Goal: Task Accomplishment & Management: Manage account settings

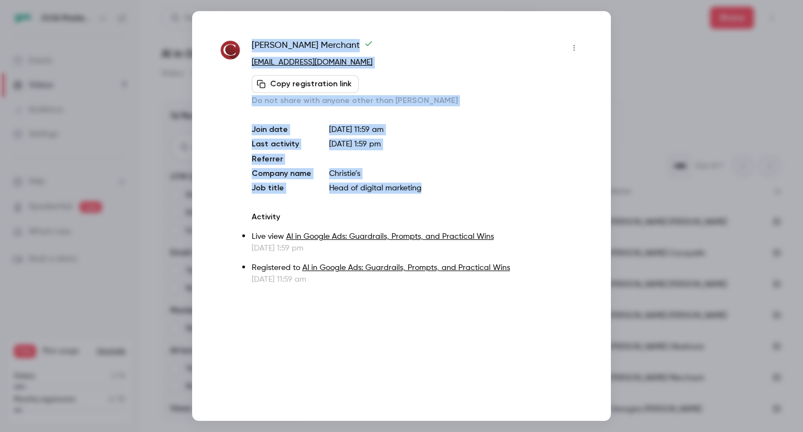
scroll to position [237, 0]
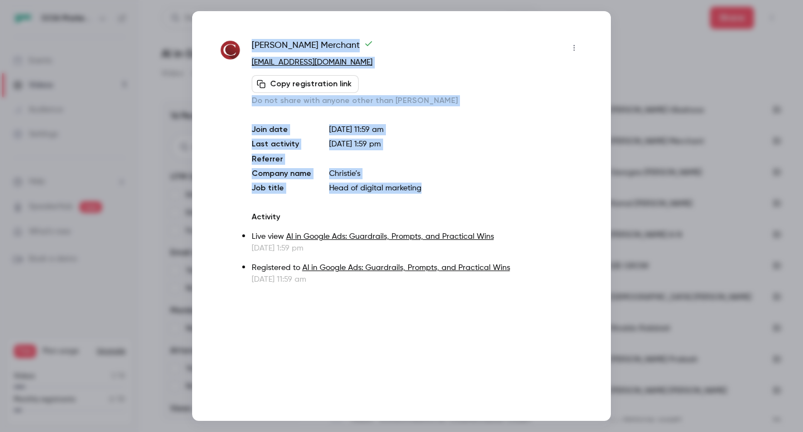
click at [622, 64] on div at bounding box center [401, 216] width 803 height 432
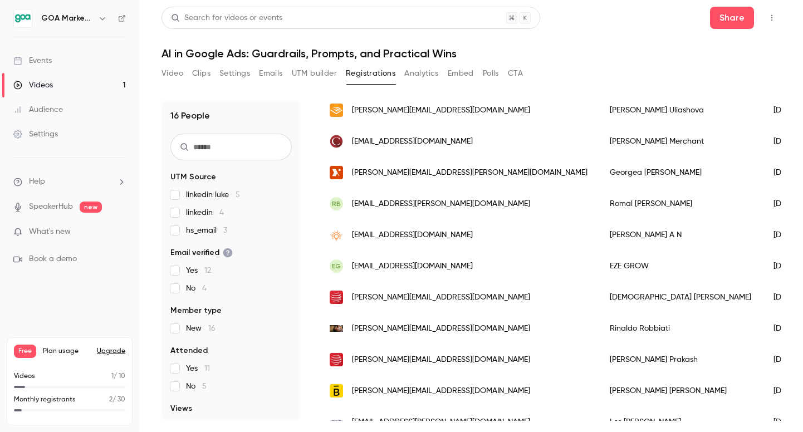
click at [104, 19] on icon "button" at bounding box center [102, 18] width 9 height 9
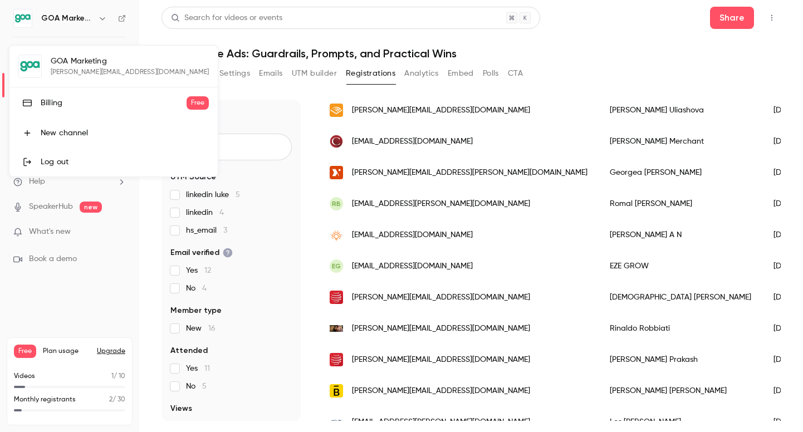
click at [74, 74] on div "GOA Marketing [PERSON_NAME][EMAIL_ADDRESS][DOMAIN_NAME] Billing Free New channe…" at bounding box center [113, 111] width 208 height 131
click at [104, 17] on div at bounding box center [401, 216] width 803 height 432
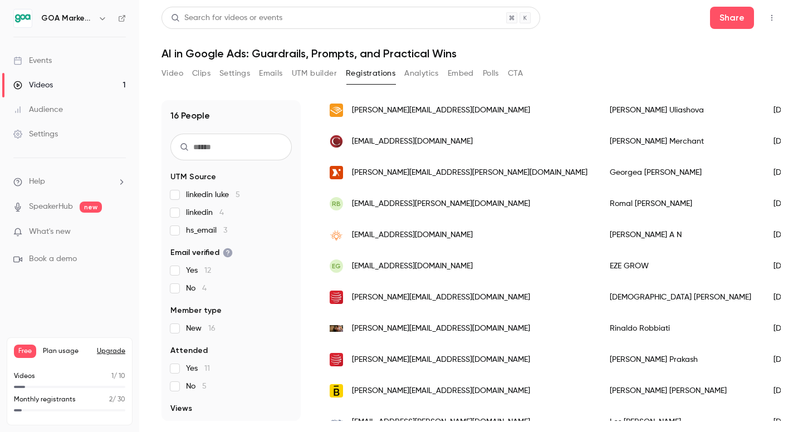
click at [104, 17] on icon "button" at bounding box center [102, 18] width 9 height 9
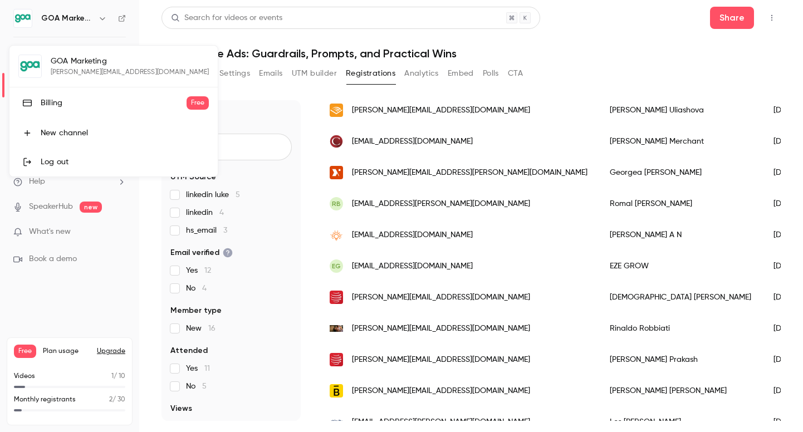
click at [81, 19] on div at bounding box center [401, 216] width 803 height 432
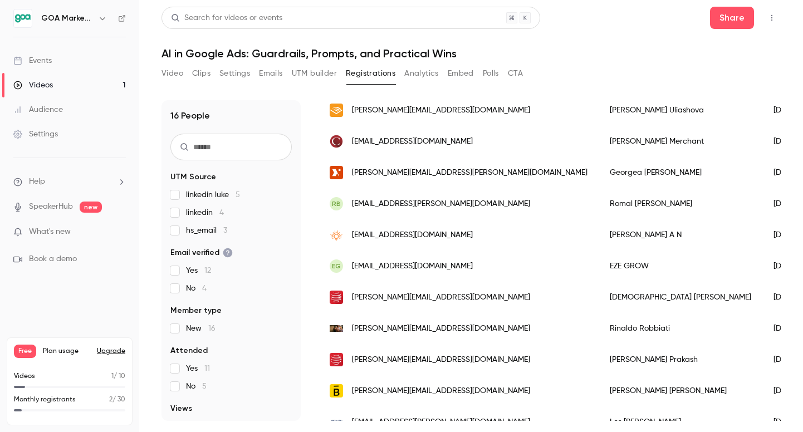
click at [25, 353] on span "Free" at bounding box center [25, 351] width 22 height 13
click at [775, 26] on button "Top Bar Actions" at bounding box center [772, 18] width 18 height 18
click at [94, 18] on div at bounding box center [401, 216] width 803 height 432
click at [71, 18] on h6 "GOA Marketing" at bounding box center [67, 18] width 52 height 11
click at [22, 16] on img at bounding box center [23, 18] width 18 height 18
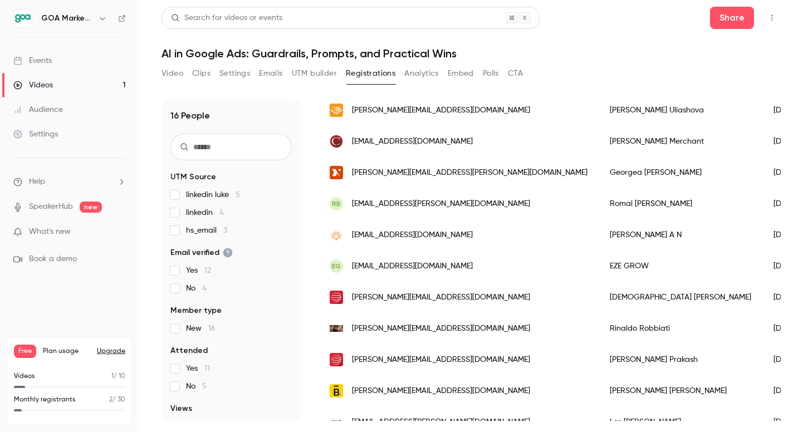
click at [44, 56] on div "Events" at bounding box center [32, 60] width 38 height 11
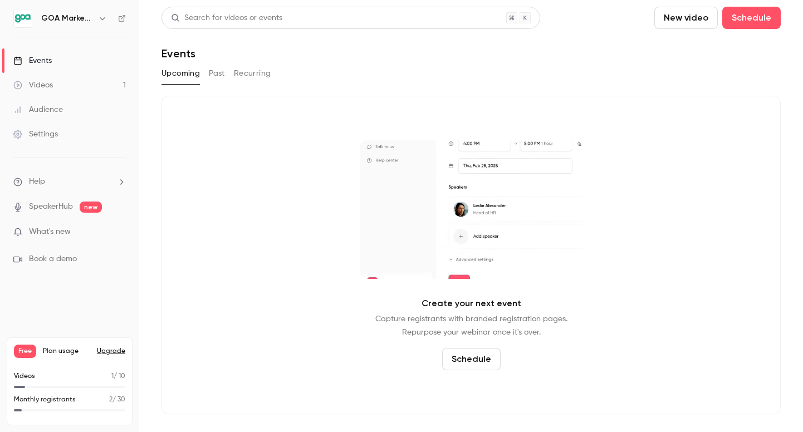
click at [101, 22] on icon "button" at bounding box center [102, 18] width 9 height 9
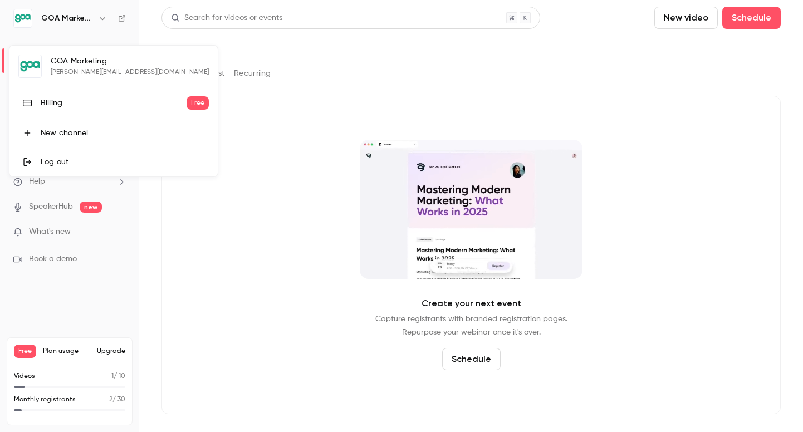
click at [80, 109] on link "Billing Free" at bounding box center [113, 102] width 208 height 31
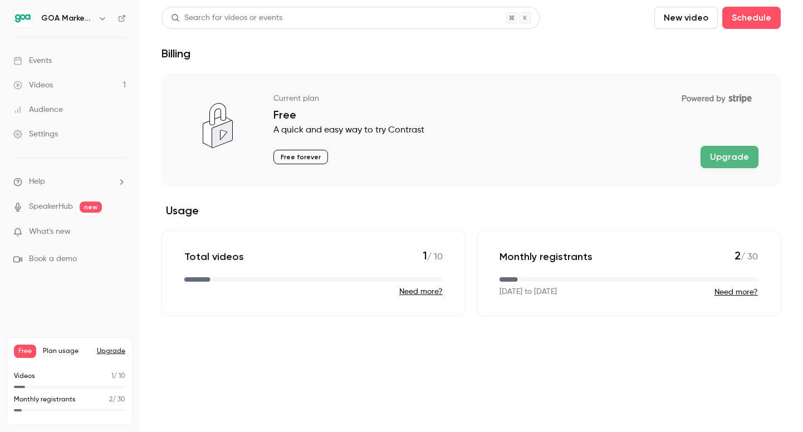
click at [52, 345] on div "Free Plan usage Upgrade" at bounding box center [69, 351] width 111 height 13
click at [53, 351] on span "Plan usage" at bounding box center [66, 351] width 47 height 9
click at [23, 355] on span "Free" at bounding box center [25, 351] width 22 height 13
click at [128, 19] on nav "GOA Marketing Events Videos 1 Audience Settings Help SpeakerHub new What's new …" at bounding box center [69, 216] width 139 height 432
click at [121, 19] on icon at bounding box center [122, 18] width 7 height 7
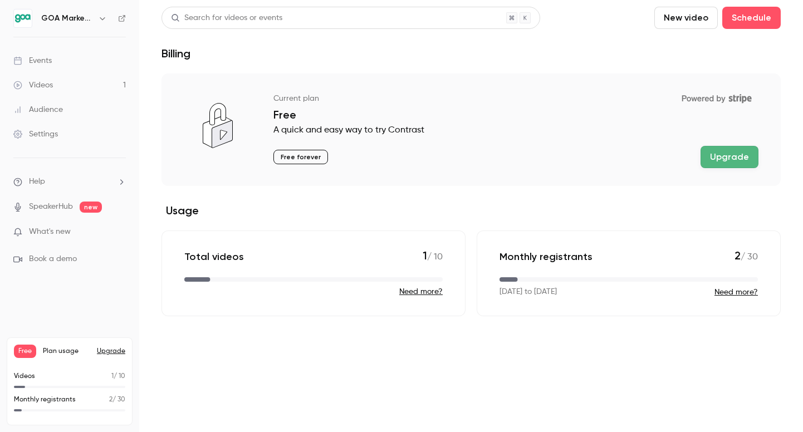
click at [56, 63] on link "Events" at bounding box center [69, 60] width 139 height 25
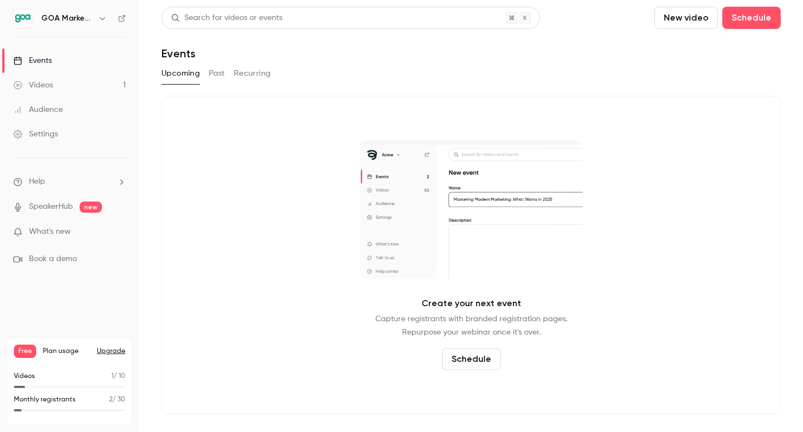
click at [32, 90] on div "Videos" at bounding box center [33, 85] width 40 height 11
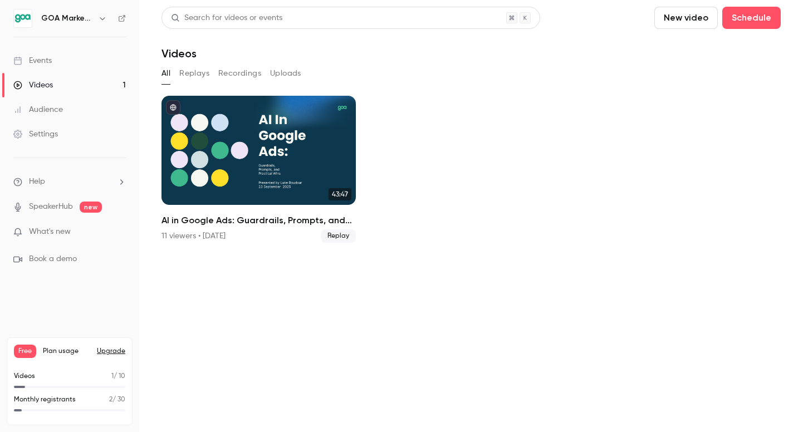
click at [45, 60] on div "Events" at bounding box center [32, 60] width 38 height 11
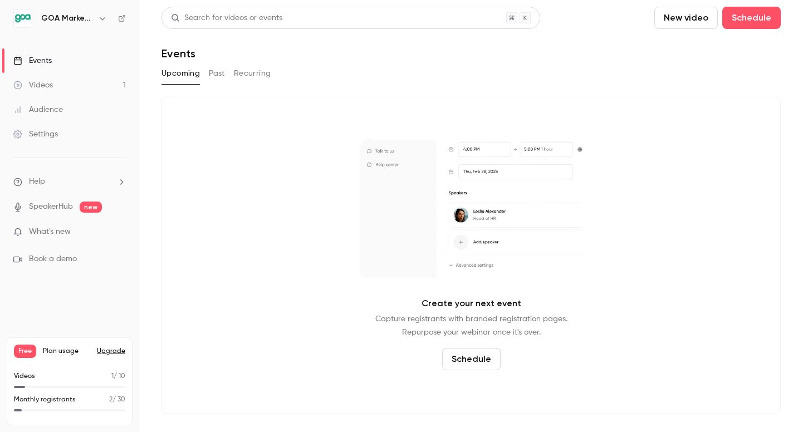
click at [214, 77] on button "Past" at bounding box center [217, 74] width 16 height 18
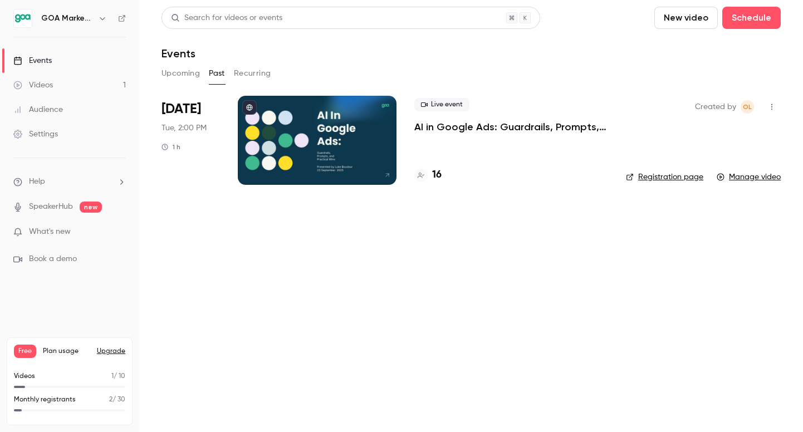
click at [457, 124] on p "AI in Google Ads: Guardrails, Prompts, and Practical Wins" at bounding box center [511, 126] width 194 height 13
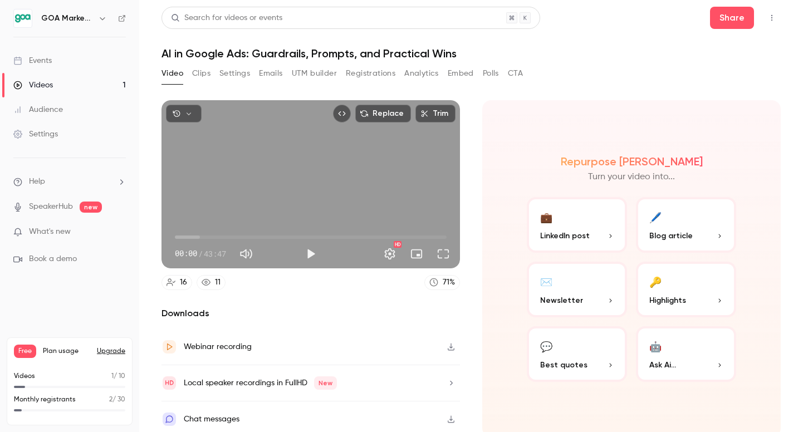
click at [263, 74] on button "Emails" at bounding box center [270, 74] width 23 height 18
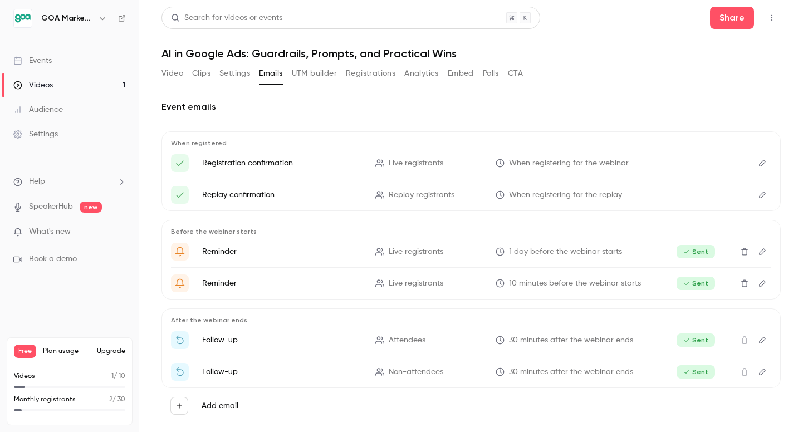
scroll to position [14, 0]
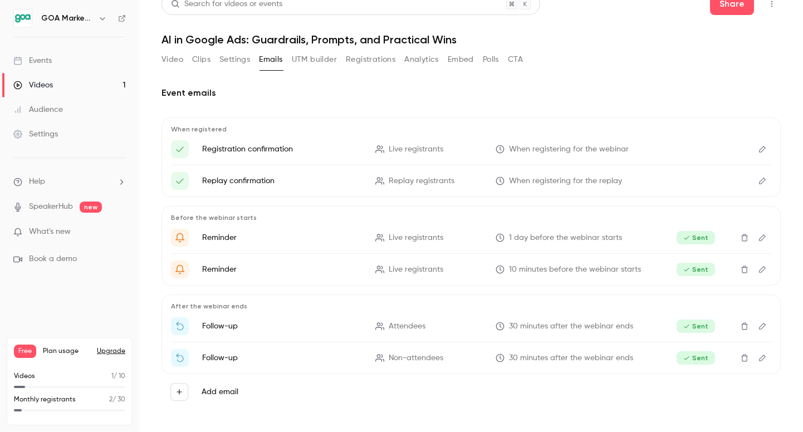
click at [761, 148] on icon "Edit" at bounding box center [762, 149] width 9 height 8
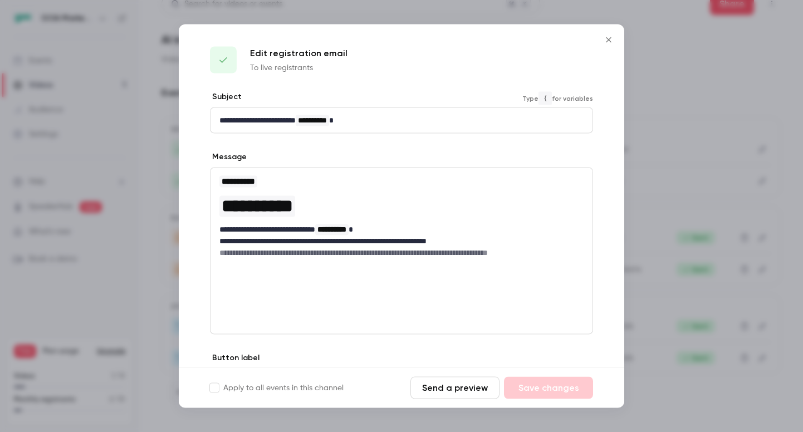
click at [213, 123] on div "**********" at bounding box center [402, 120] width 382 height 25
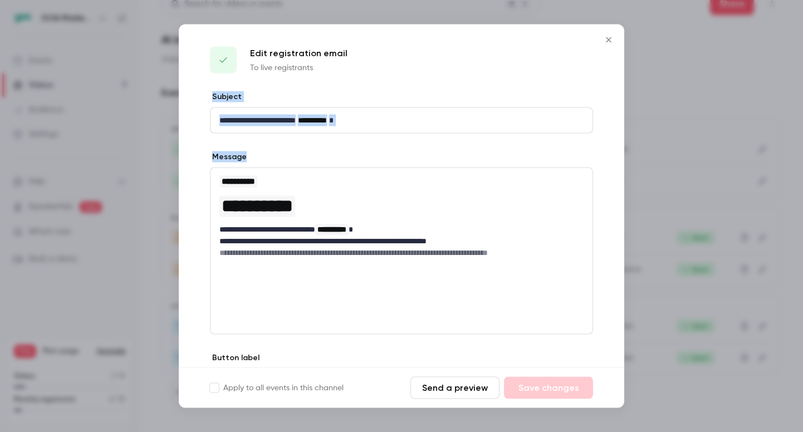
drag, startPoint x: 208, startPoint y: 96, endPoint x: 461, endPoint y: 281, distance: 313.4
click at [461, 281] on div "**********" at bounding box center [402, 263] width 446 height 344
click at [427, 128] on div "**********" at bounding box center [402, 120] width 382 height 25
drag, startPoint x: 208, startPoint y: 95, endPoint x: 379, endPoint y: 122, distance: 173.1
click at [379, 122] on div "**********" at bounding box center [402, 263] width 446 height 344
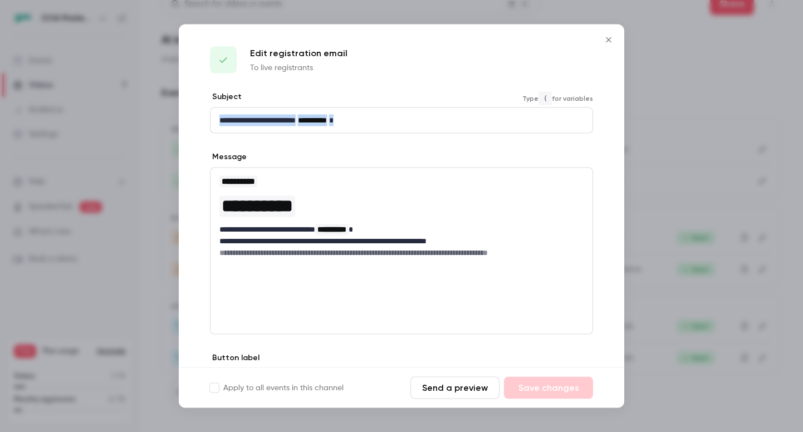
drag, startPoint x: 379, startPoint y: 122, endPoint x: 194, endPoint y: 94, distance: 187.0
click at [194, 94] on div "**********" at bounding box center [402, 263] width 446 height 344
click at [613, 41] on icon "Close" at bounding box center [608, 40] width 13 height 9
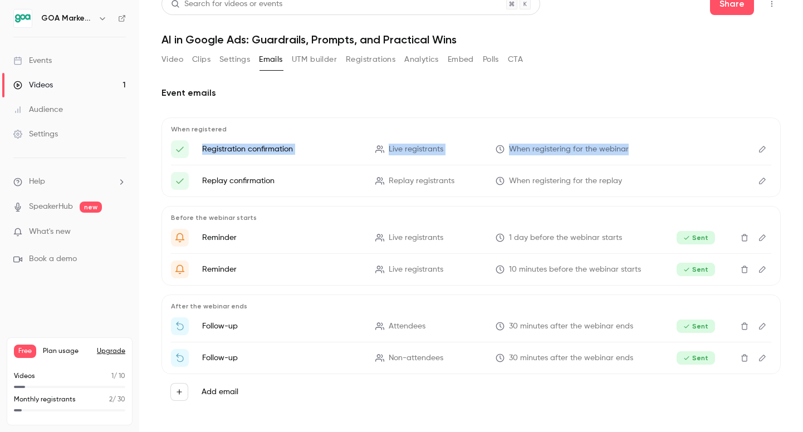
drag, startPoint x: 202, startPoint y: 148, endPoint x: 520, endPoint y: 163, distance: 318.9
click at [520, 163] on ul "Registration confirmation Live registrants When registering for the webinar Rep…" at bounding box center [471, 165] width 600 height 50
copy li "Registration confirmation Live registrants When registering for the webinar"
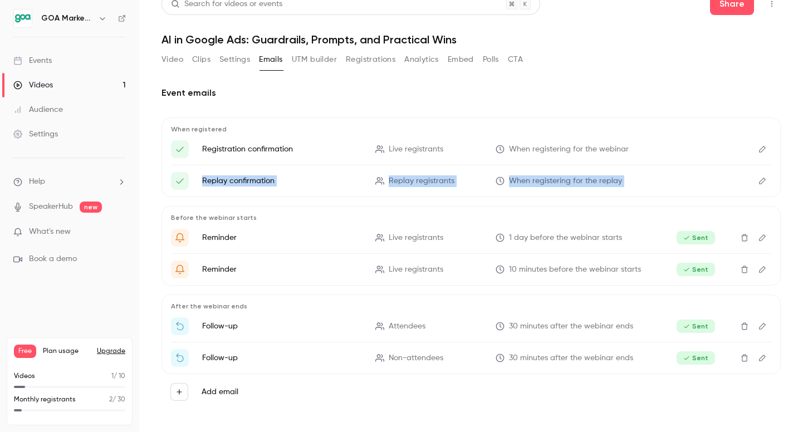
drag, startPoint x: 203, startPoint y: 181, endPoint x: 639, endPoint y: 201, distance: 437.1
click at [639, 201] on div "When registered Registration confirmation Live registrants When registering for…" at bounding box center [471, 264] width 619 height 292
copy ul "Replay confirmation Replay registrants When registering for the replay"
click at [757, 181] on button "Edit" at bounding box center [763, 181] width 18 height 18
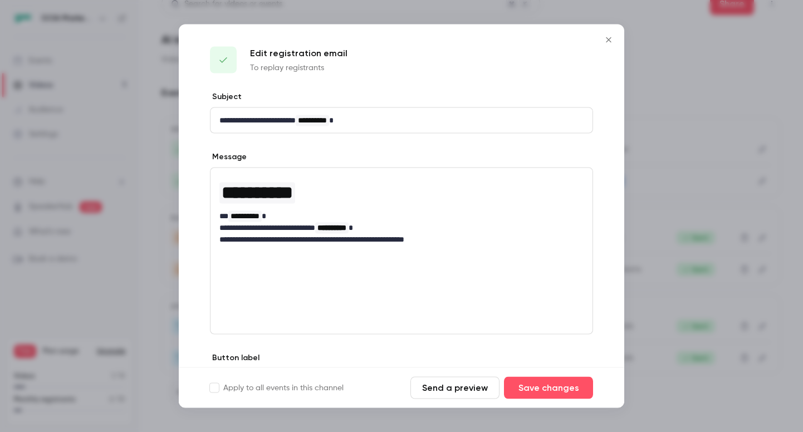
click at [604, 42] on icon "Close" at bounding box center [608, 40] width 13 height 9
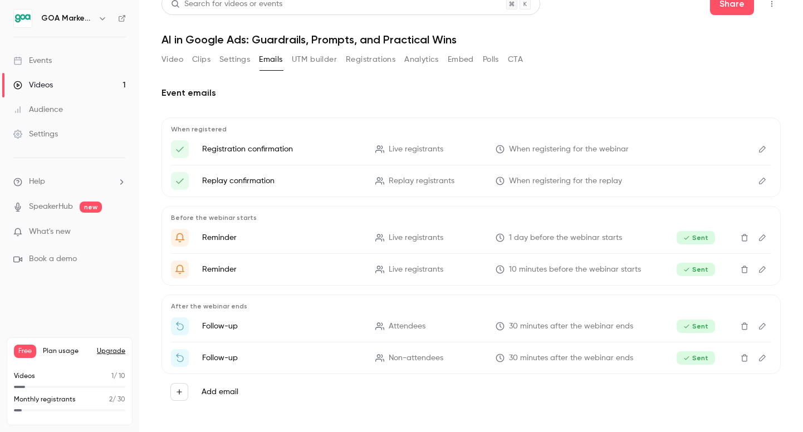
click at [203, 238] on p "Reminder" at bounding box center [282, 237] width 160 height 11
drag, startPoint x: 169, startPoint y: 219, endPoint x: 267, endPoint y: 219, distance: 97.5
click at [267, 219] on div "Before the webinar starts Reminder Live registrants 1 day before the webinar st…" at bounding box center [471, 246] width 619 height 80
copy p "Before the webinar starts"
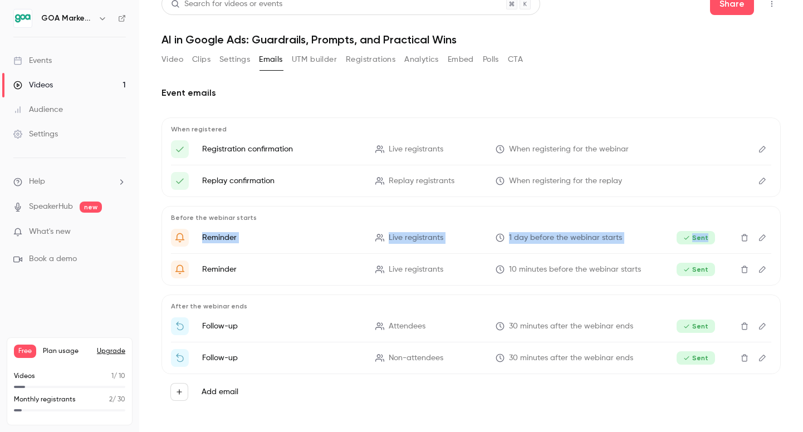
drag, startPoint x: 201, startPoint y: 238, endPoint x: 475, endPoint y: 253, distance: 274.5
click at [475, 253] on ul "Reminder Live registrants 1 day before the webinar starts Sent Reminder Live re…" at bounding box center [471, 254] width 600 height 50
click at [305, 250] on ul "Reminder Live registrants 1 day before the webinar starts Sent Reminder Live re…" at bounding box center [471, 254] width 600 height 50
drag, startPoint x: 202, startPoint y: 237, endPoint x: 640, endPoint y: 235, distance: 438.3
click at [640, 235] on li "Reminder Live registrants 1 day before the webinar starts Sent" at bounding box center [471, 238] width 600 height 18
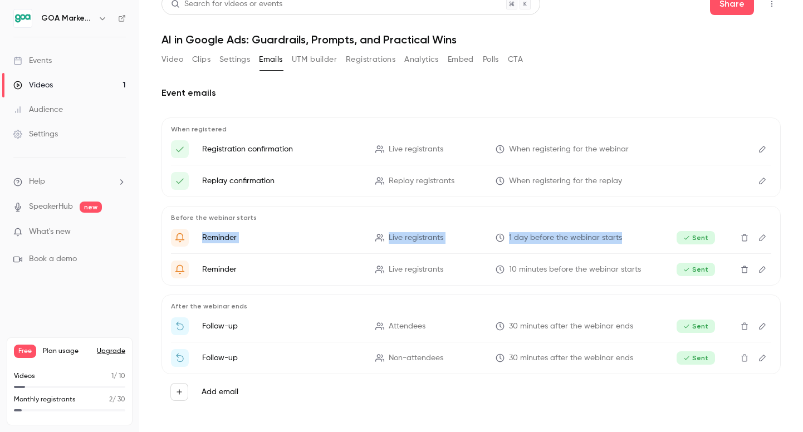
copy li "Reminder Live registrants 1 day before the webinar starts"
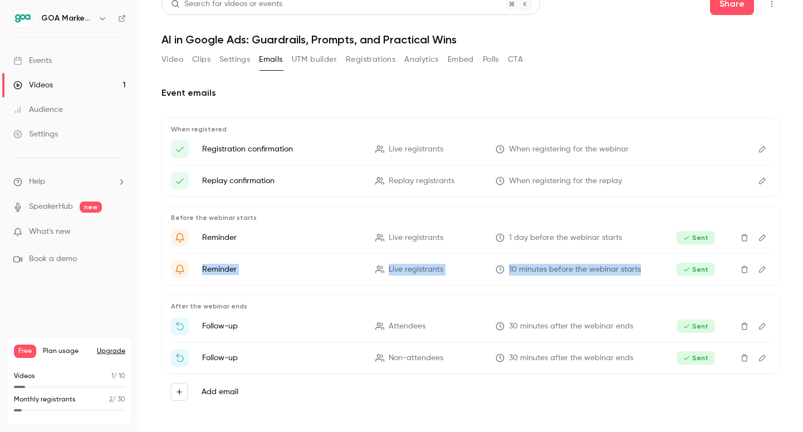
drag, startPoint x: 202, startPoint y: 269, endPoint x: 648, endPoint y: 268, distance: 446.7
click at [648, 268] on li "Reminder Live registrants 10 minutes before the webinar starts Sent" at bounding box center [471, 270] width 600 height 18
copy li "Reminder Live registrants 10 minutes before the webinar starts"
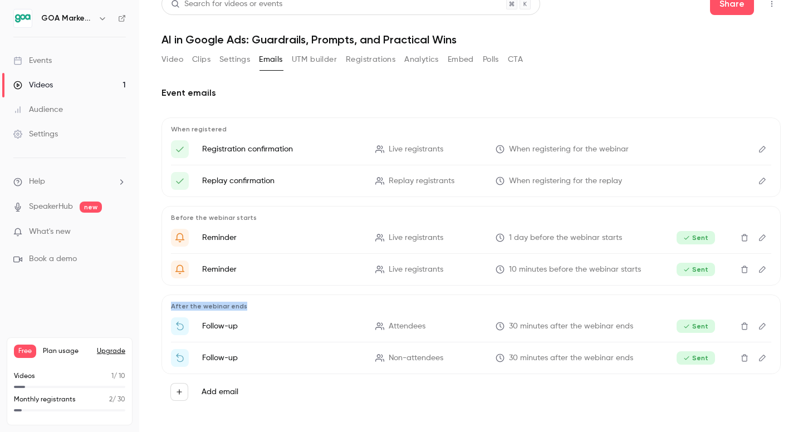
drag, startPoint x: 173, startPoint y: 305, endPoint x: 269, endPoint y: 306, distance: 96.4
click at [269, 306] on p "After the webinar ends" at bounding box center [471, 306] width 600 height 9
copy p "After the webinar ends"
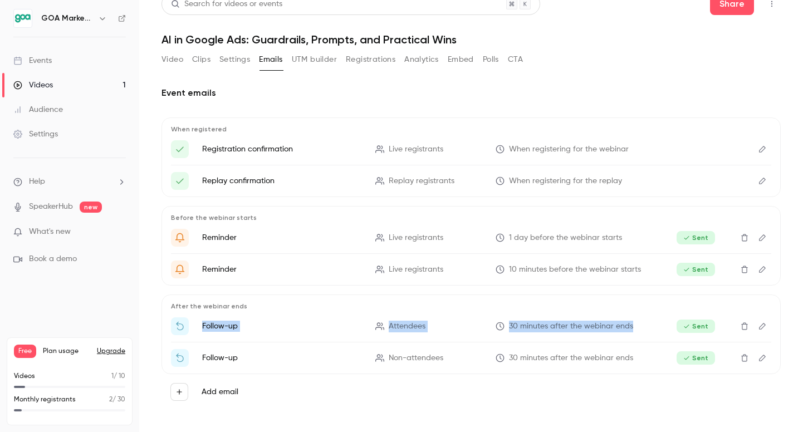
drag, startPoint x: 201, startPoint y: 326, endPoint x: 639, endPoint y: 329, distance: 438.3
click at [639, 329] on li "Follow-up Attendees 30 minutes after the webinar ends Sent" at bounding box center [471, 326] width 600 height 18
copy li "Follow-up Attendees 30 minutes after the webinar ends"
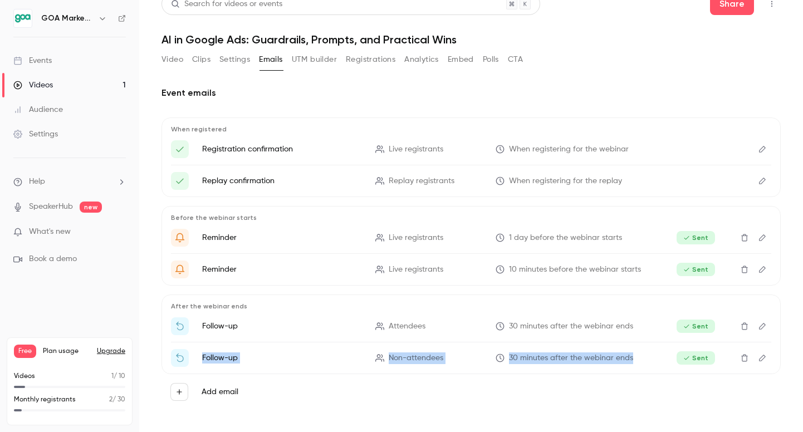
drag, startPoint x: 203, startPoint y: 358, endPoint x: 656, endPoint y: 365, distance: 452.9
click at [656, 366] on li "Follow-up Non-attendees 30 minutes after the webinar ends Sent" at bounding box center [471, 358] width 600 height 18
copy li "Follow-up Non-attendees 30 minutes after the webinar ends"
click at [301, 149] on p "Registration confirmation" at bounding box center [282, 149] width 160 height 11
click at [280, 150] on p "Registration confirmation" at bounding box center [282, 149] width 160 height 11
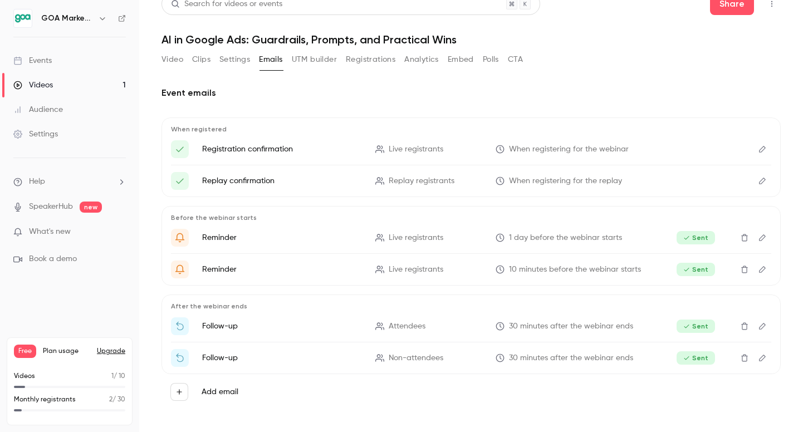
click at [761, 146] on icon "Edit" at bounding box center [762, 149] width 9 height 8
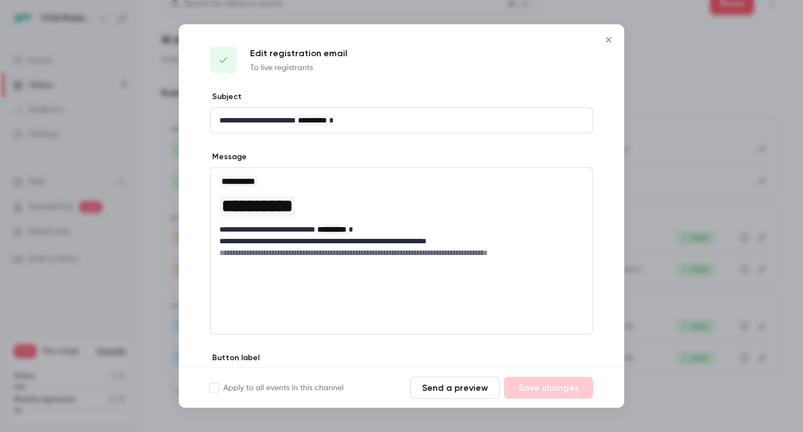
drag, startPoint x: 211, startPoint y: 98, endPoint x: 387, endPoint y: 139, distance: 180.8
click at [387, 140] on div "**********" at bounding box center [402, 263] width 446 height 344
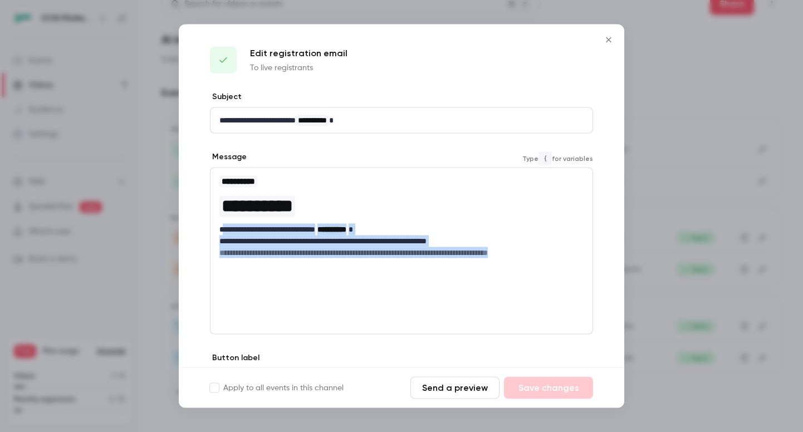
drag, startPoint x: 222, startPoint y: 229, endPoint x: 575, endPoint y: 265, distance: 355.0
click at [575, 265] on div "**********" at bounding box center [401, 251] width 383 height 167
copy div "**********"
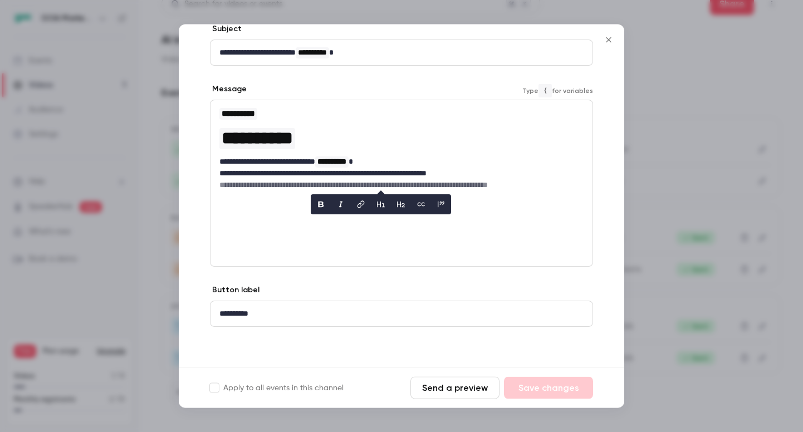
click at [679, 77] on div at bounding box center [401, 216] width 803 height 432
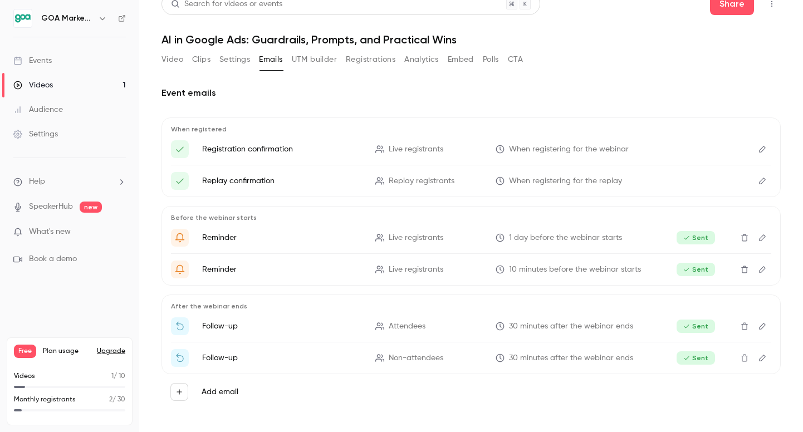
click at [264, 147] on p "Registration confirmation" at bounding box center [282, 149] width 160 height 11
click at [759, 153] on button "Edit" at bounding box center [763, 149] width 18 height 18
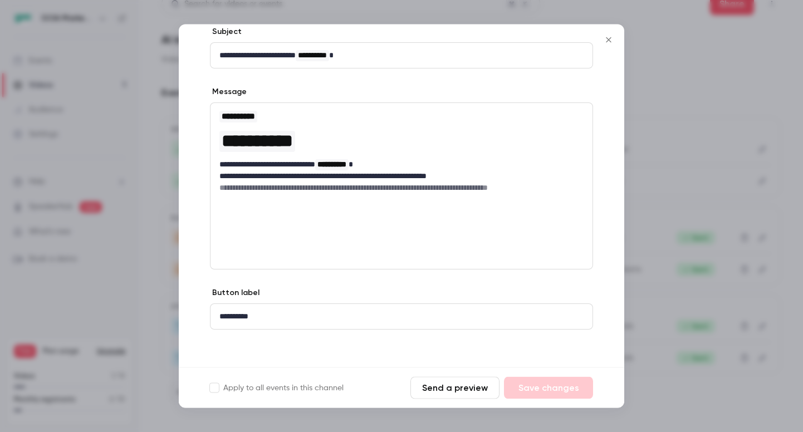
scroll to position [66, 0]
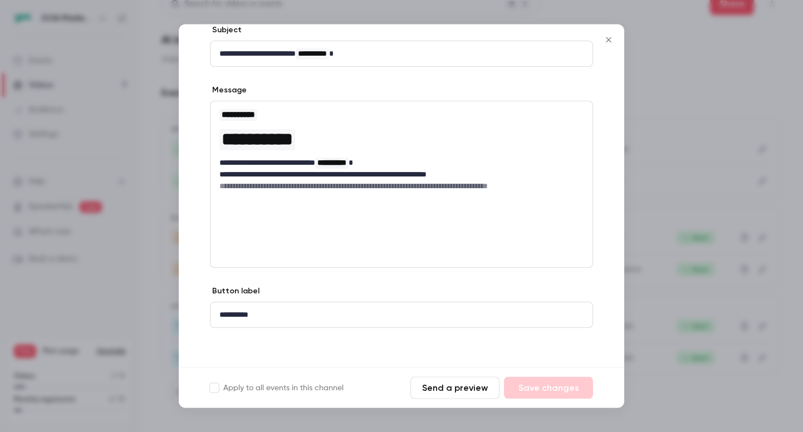
click at [605, 44] on button "Close" at bounding box center [609, 40] width 22 height 22
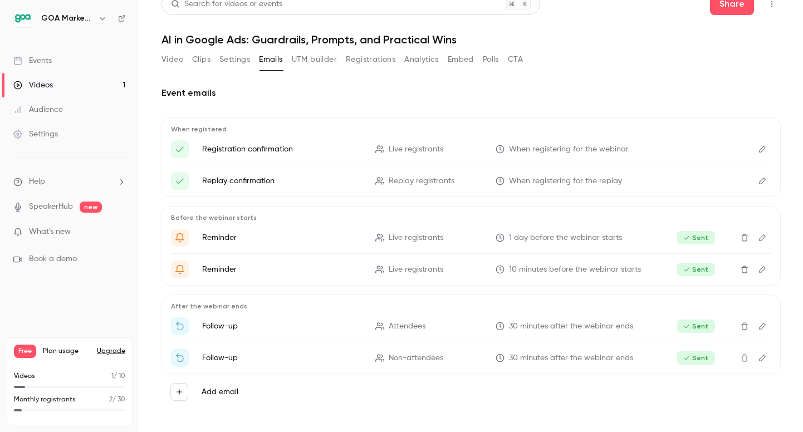
click at [760, 184] on icon "Edit" at bounding box center [762, 181] width 9 height 8
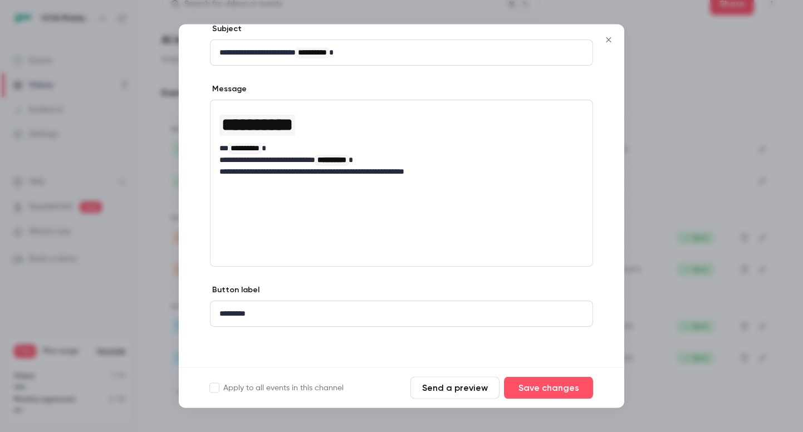
scroll to position [0, 0]
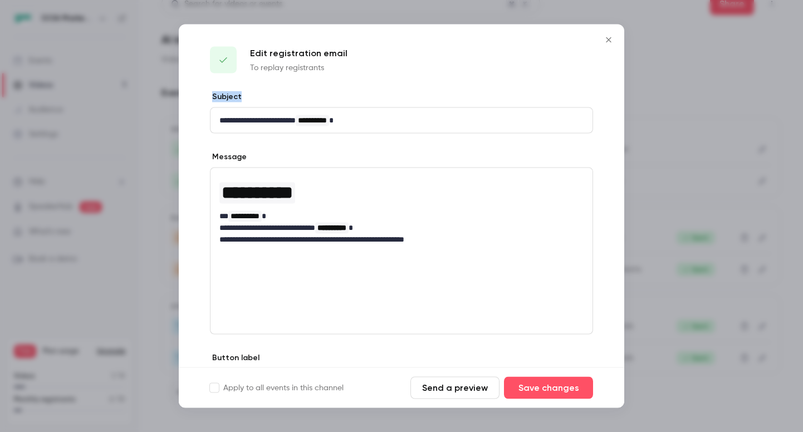
drag, startPoint x: 206, startPoint y: 94, endPoint x: 269, endPoint y: 94, distance: 63.5
click at [270, 94] on div "**********" at bounding box center [402, 263] width 446 height 344
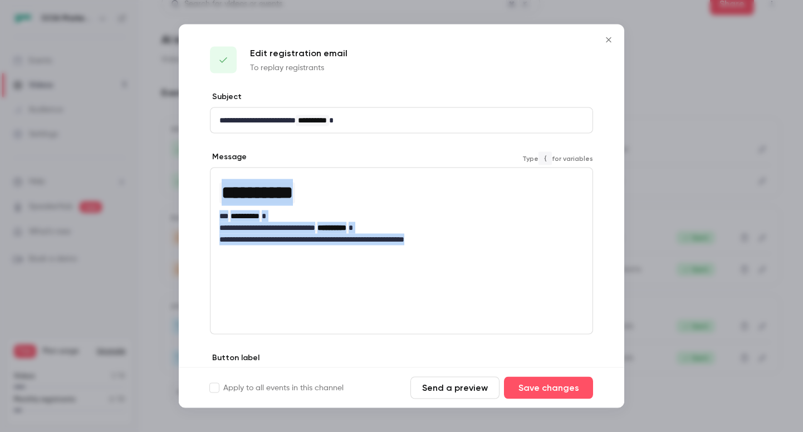
drag, startPoint x: 217, startPoint y: 185, endPoint x: 476, endPoint y: 272, distance: 273.2
click at [476, 272] on div "**********" at bounding box center [401, 251] width 383 height 167
copy div "**********"
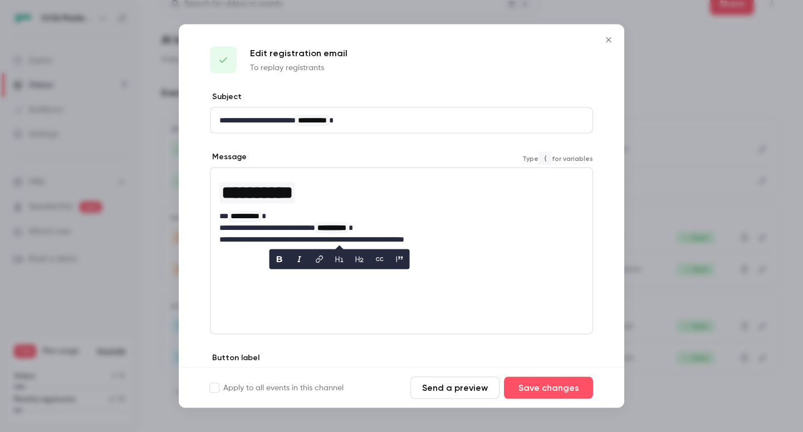
click at [516, 256] on div "**********" at bounding box center [401, 251] width 383 height 167
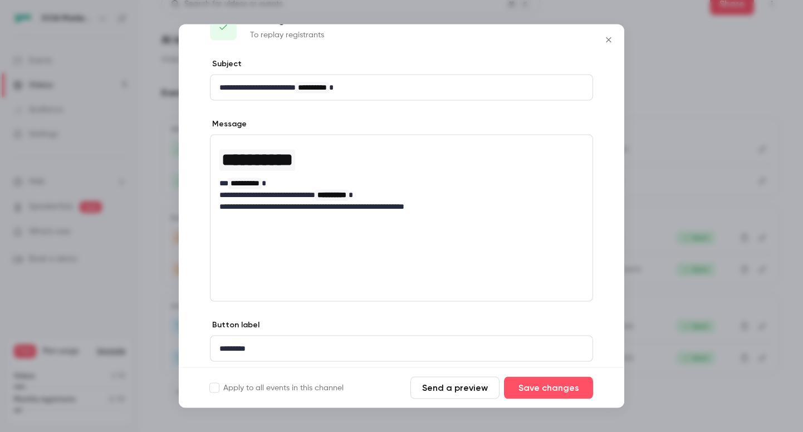
scroll to position [67, 0]
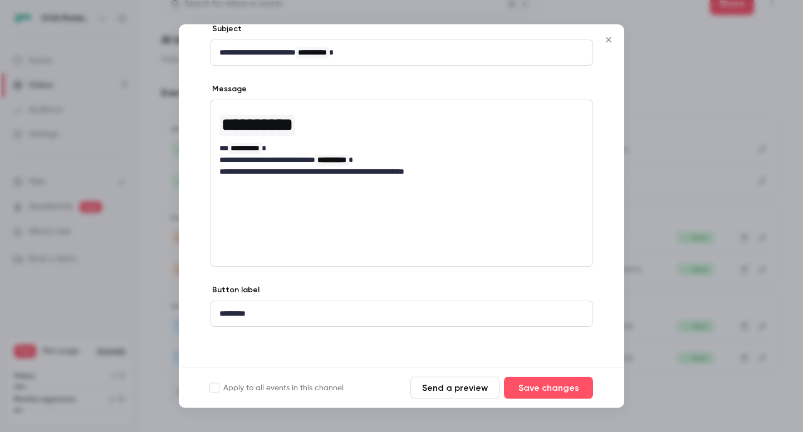
click at [608, 41] on icon "Close" at bounding box center [608, 40] width 13 height 9
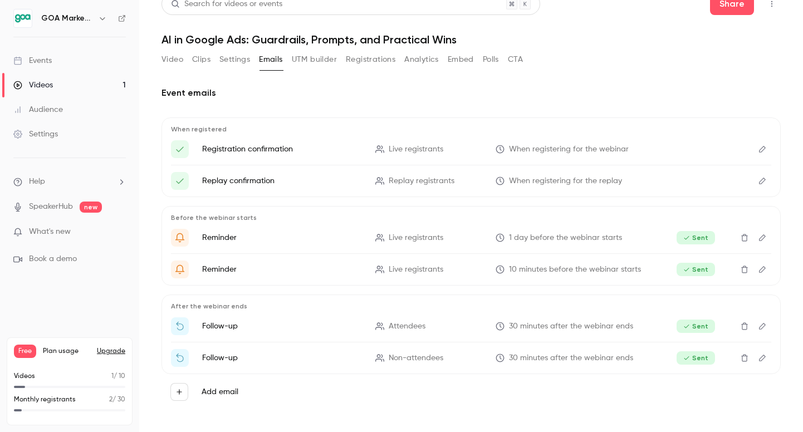
click at [760, 241] on icon "Edit" at bounding box center [762, 238] width 9 height 8
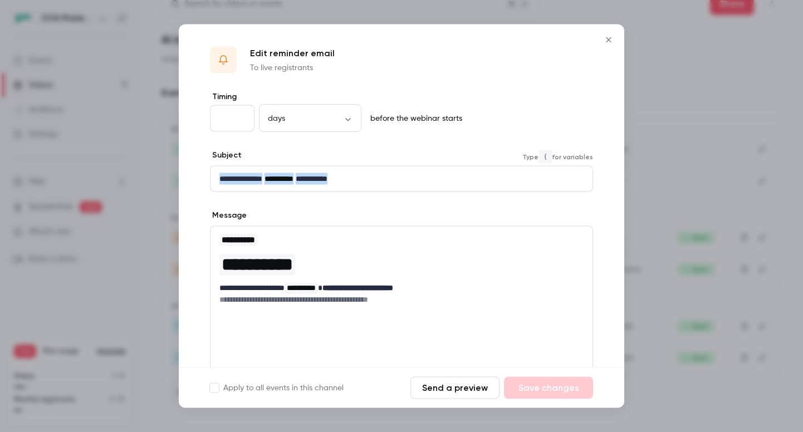
drag, startPoint x: 218, startPoint y: 175, endPoint x: 402, endPoint y: 204, distance: 186.5
click at [402, 204] on div "**********" at bounding box center [402, 292] width 446 height 402
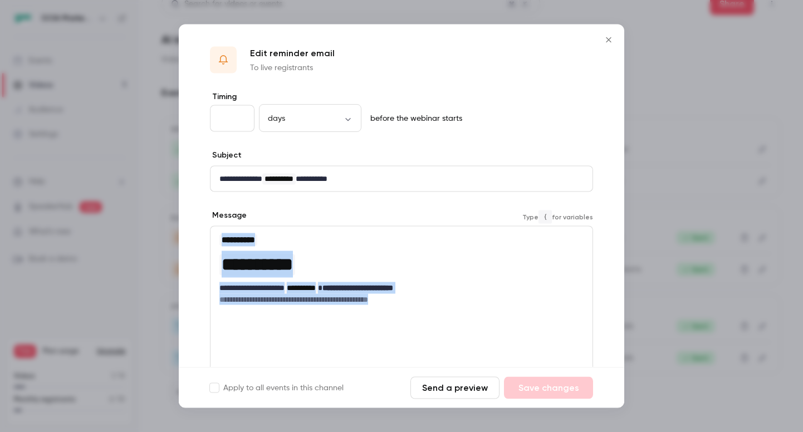
drag, startPoint x: 221, startPoint y: 239, endPoint x: 417, endPoint y: 305, distance: 207.3
click at [417, 305] on div "**********" at bounding box center [402, 269] width 382 height 85
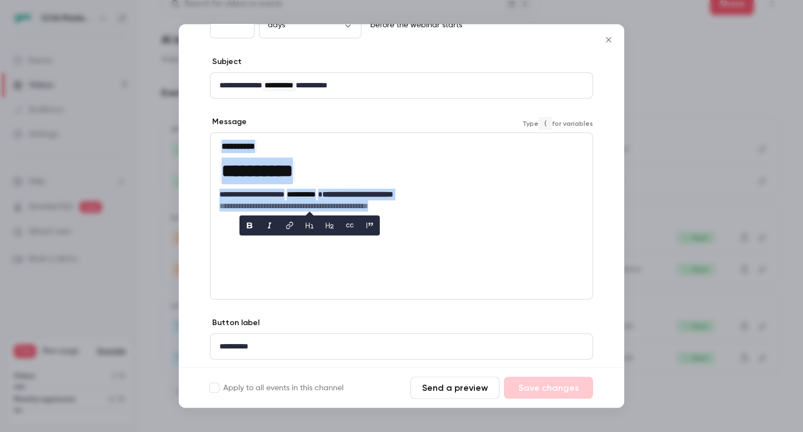
scroll to position [98, 0]
